Goal: Browse casually: Explore the website without a specific task or goal

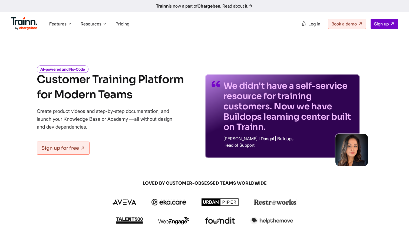
click at [179, 81] on h1 "Customer Training Platform for Modern Teams" at bounding box center [110, 87] width 147 height 30
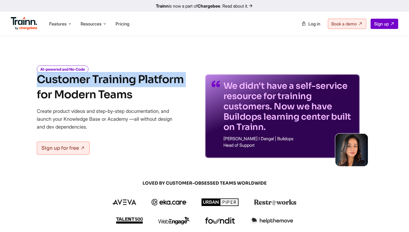
click at [179, 81] on h1 "Customer Training Platform for Modern Teams" at bounding box center [110, 87] width 147 height 30
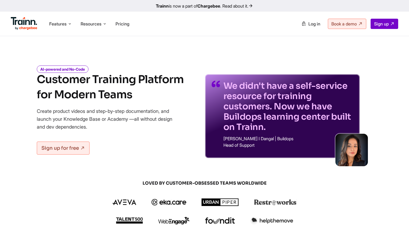
click at [166, 80] on h1 "Customer Training Platform for Modern Teams" at bounding box center [110, 87] width 147 height 30
click at [139, 82] on h1 "Customer Training Platform for Modern Teams" at bounding box center [110, 87] width 147 height 30
drag, startPoint x: 139, startPoint y: 82, endPoint x: 171, endPoint y: 82, distance: 32.2
click at [171, 82] on h1 "Customer Training Platform for Modern Teams" at bounding box center [110, 87] width 147 height 30
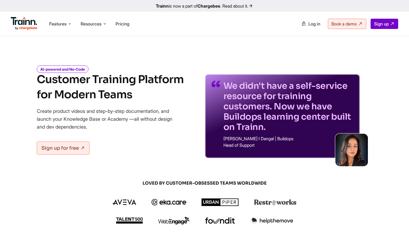
click at [171, 82] on h1 "Customer Training Platform for Modern Teams" at bounding box center [110, 87] width 147 height 30
drag, startPoint x: 139, startPoint y: 81, endPoint x: 180, endPoint y: 81, distance: 41.4
click at [180, 81] on h1 "Customer Training Platform for Modern Teams" at bounding box center [110, 87] width 147 height 30
